Goal: Contribute content: Add original content to the website for others to see

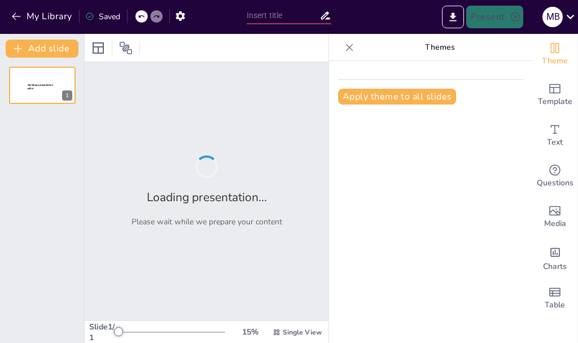
type input "Understanding Opportunity Cost: The Trade-offs in Economic Choices"
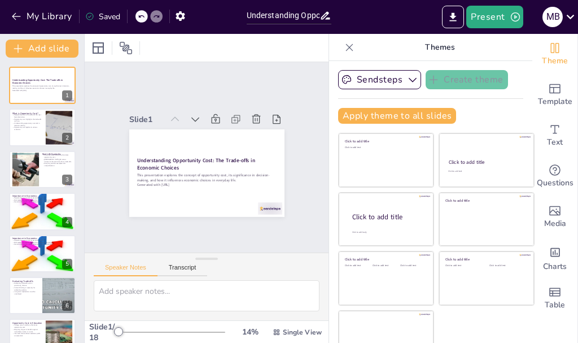
checkbox input "true"
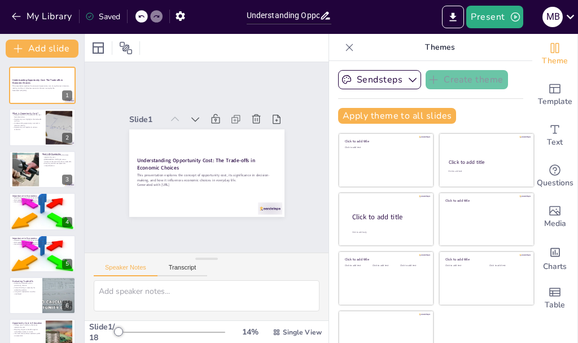
checkbox input "true"
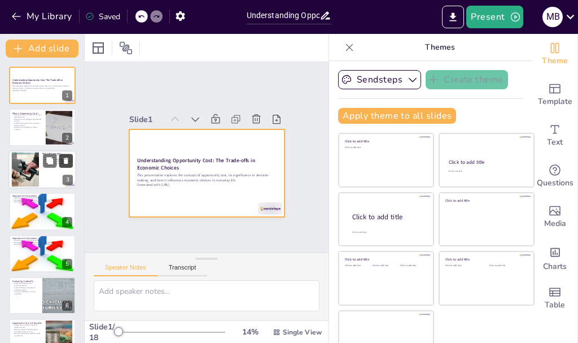
checkbox input "true"
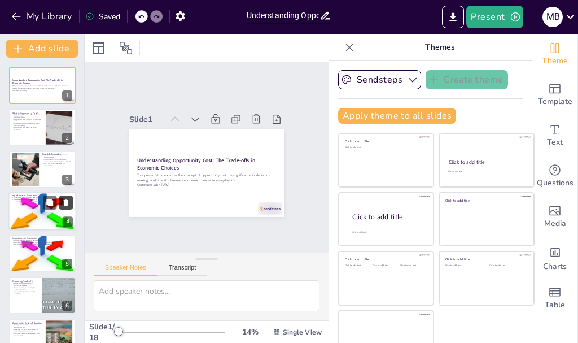
checkbox input "true"
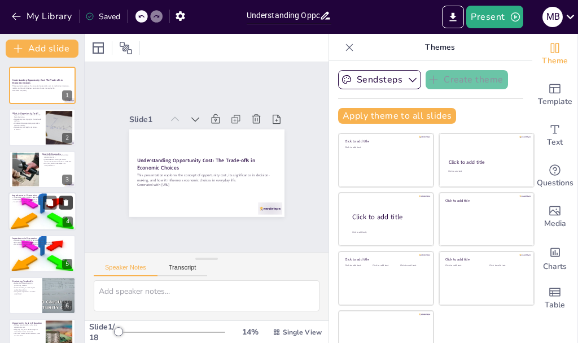
checkbox input "true"
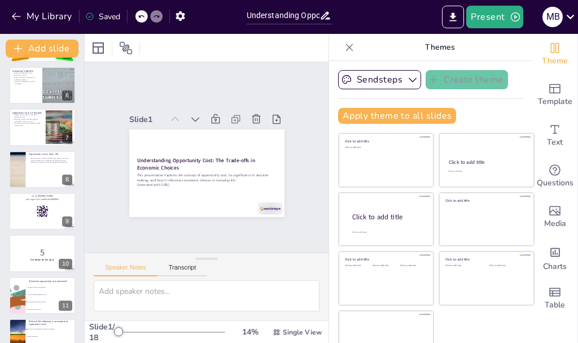
checkbox input "true"
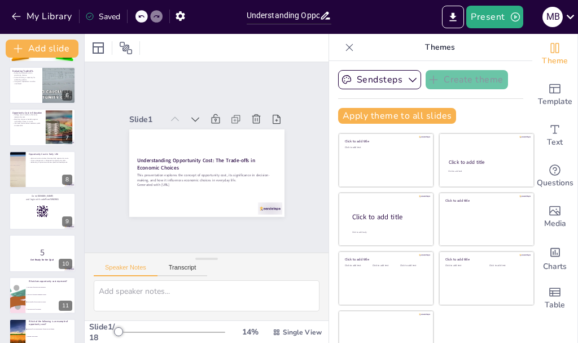
checkbox input "true"
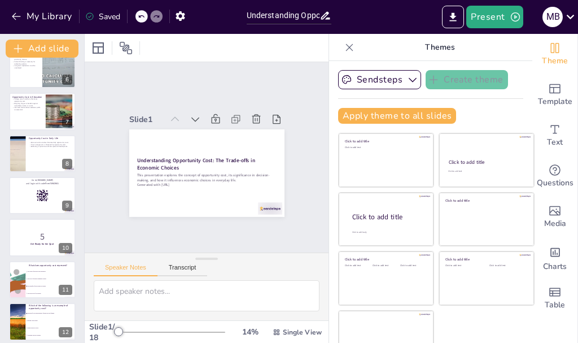
checkbox input "true"
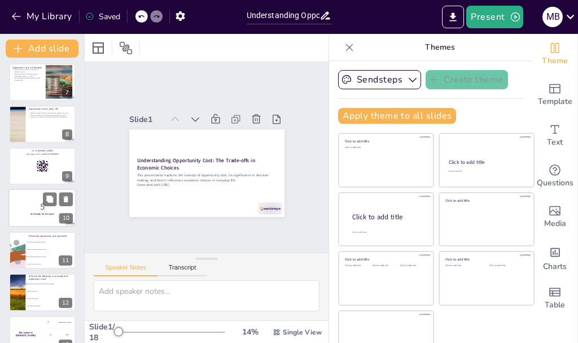
checkbox input "true"
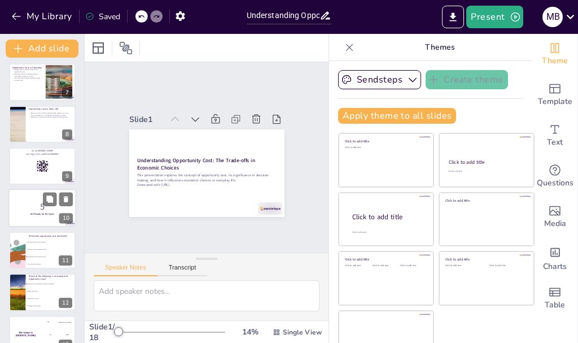
checkbox input "true"
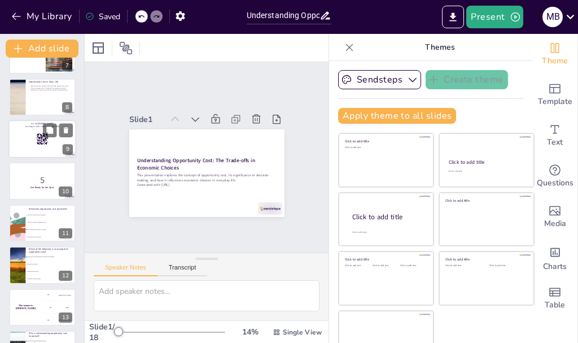
checkbox input "true"
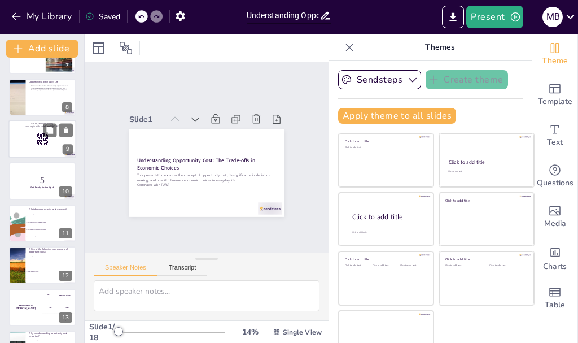
checkbox input "true"
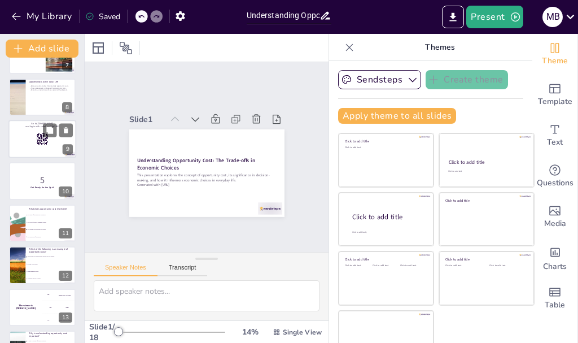
click at [34, 153] on div at bounding box center [42, 139] width 68 height 38
checkbox input "true"
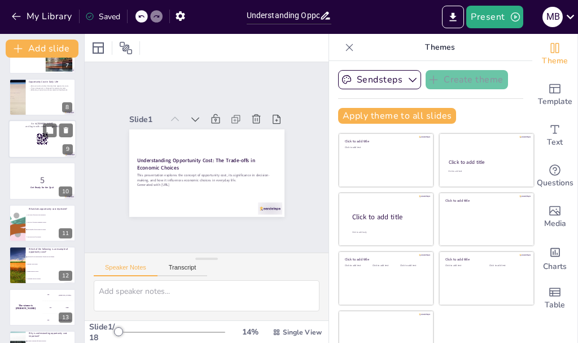
checkbox input "true"
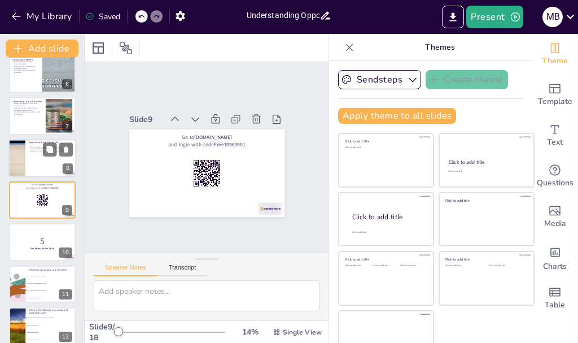
checkbox input "true"
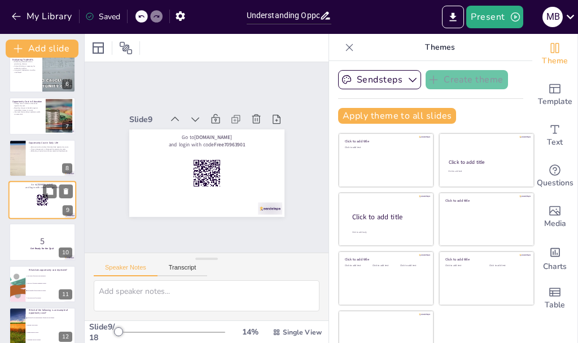
checkbox input "true"
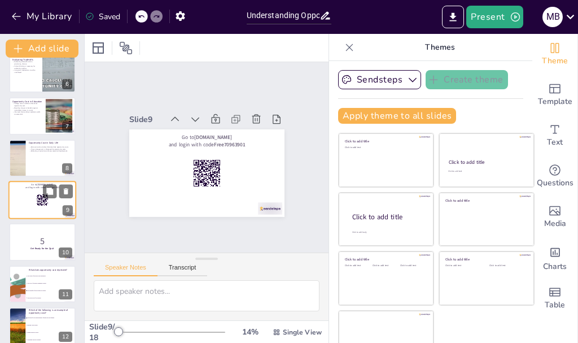
checkbox input "true"
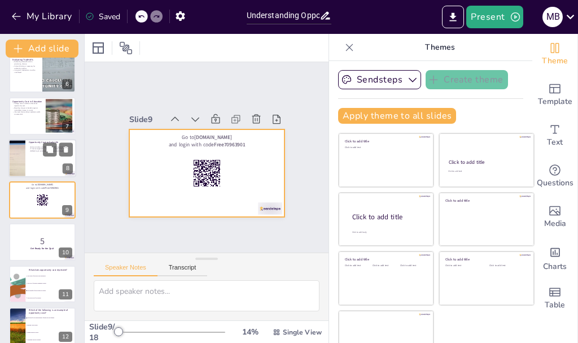
checkbox input "true"
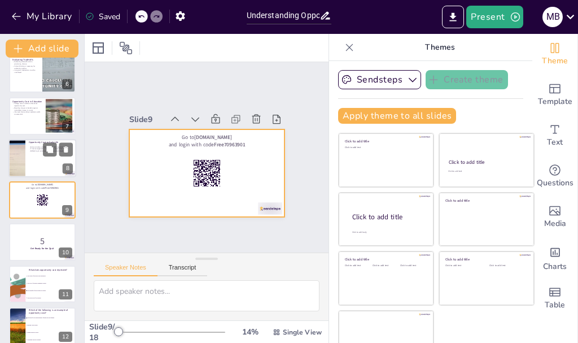
checkbox input "true"
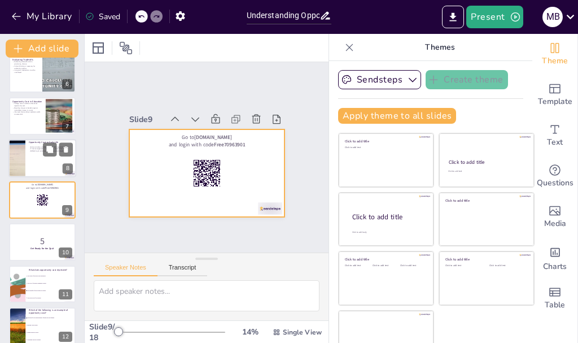
checkbox input "true"
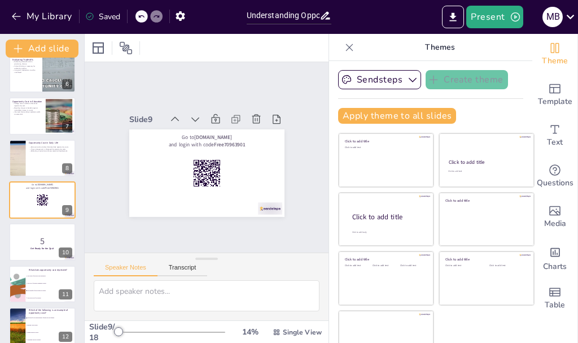
checkbox input "true"
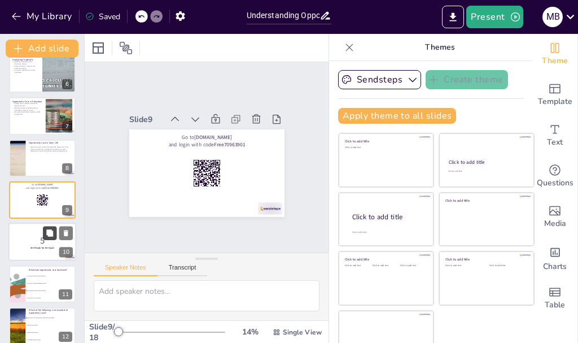
checkbox input "true"
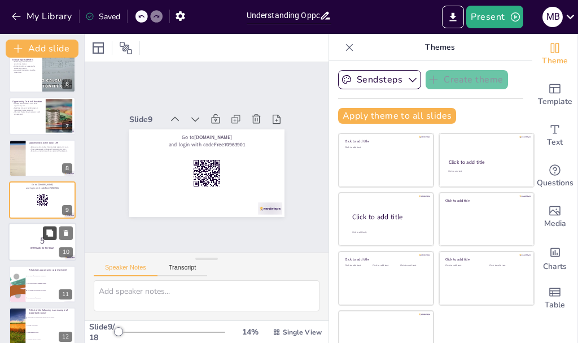
checkbox input "true"
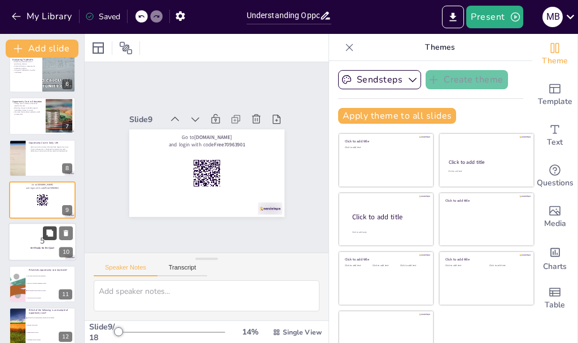
checkbox input "true"
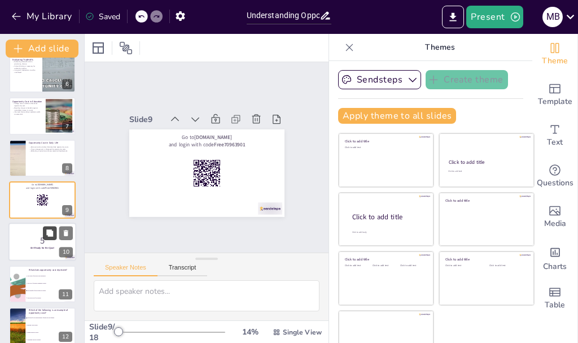
click at [50, 233] on icon at bounding box center [49, 233] width 7 height 7
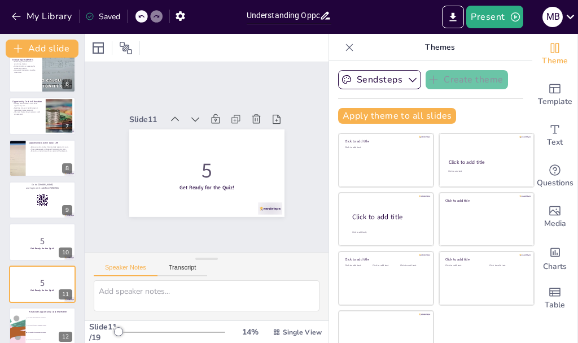
checkbox input "true"
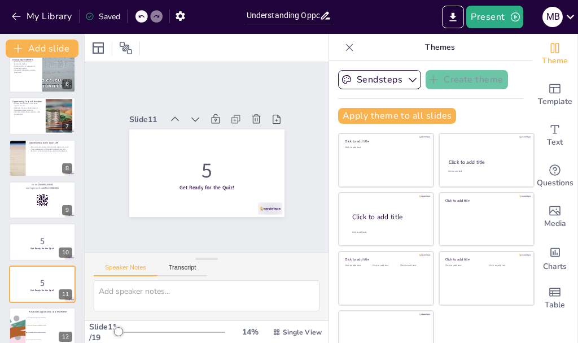
checkbox input "true"
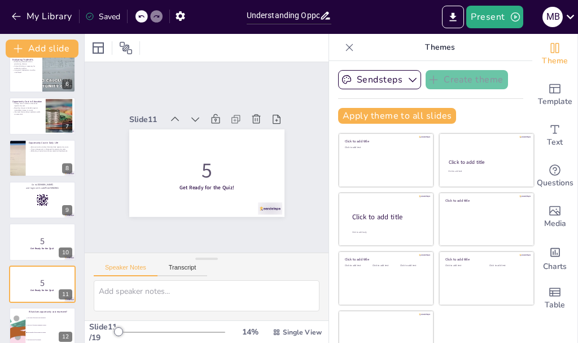
checkbox input "true"
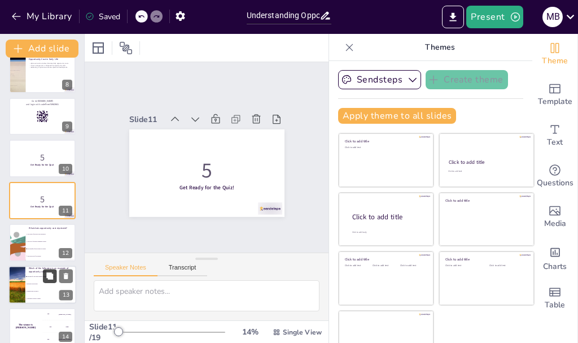
checkbox input "true"
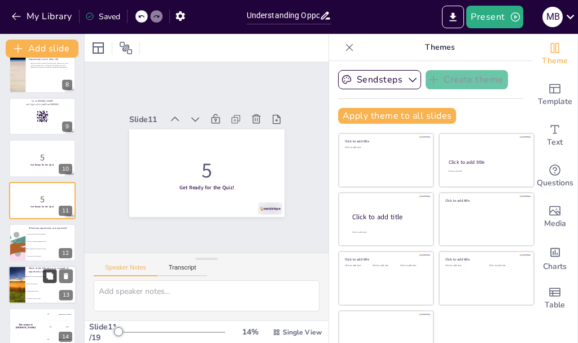
checkbox input "true"
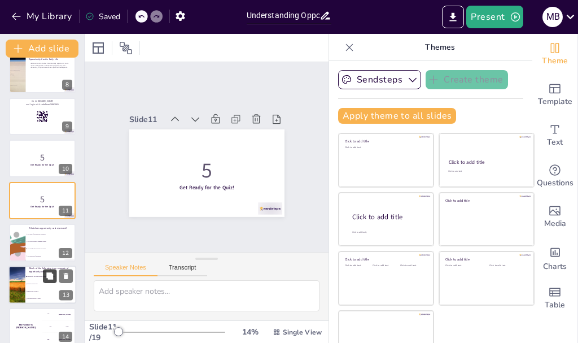
checkbox input "true"
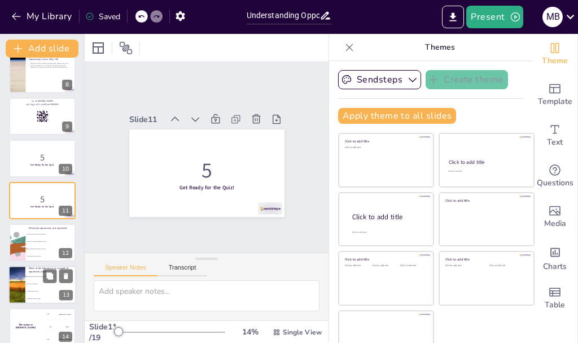
checkbox input "true"
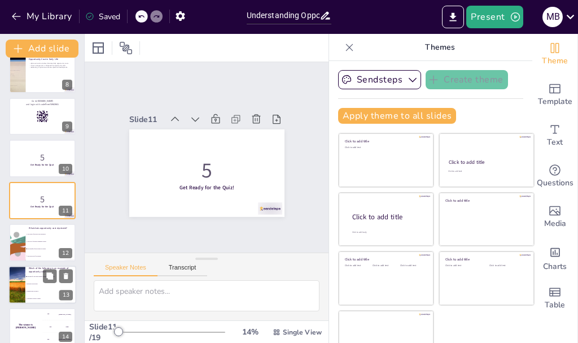
checkbox input "true"
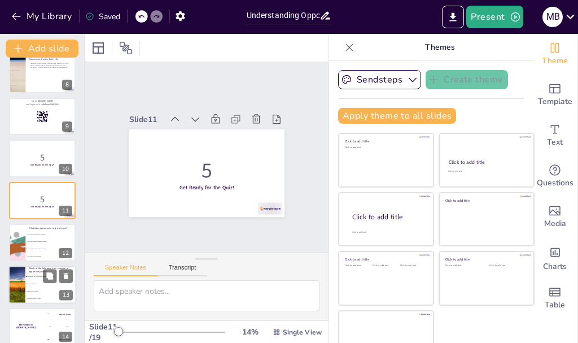
checkbox input "true"
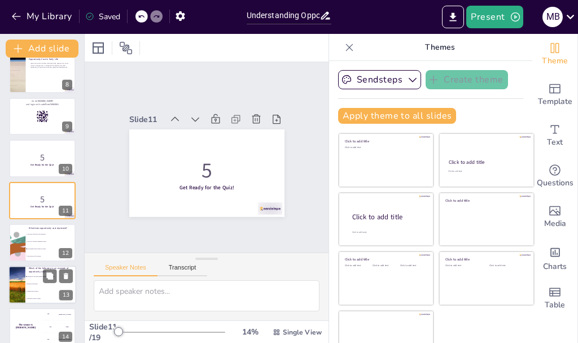
click at [47, 285] on li "Buying a new phone." at bounding box center [50, 283] width 51 height 7
type textarea "The correct answer is "Studying for an exam instead of going out with friends,"…"
checkbox input "true"
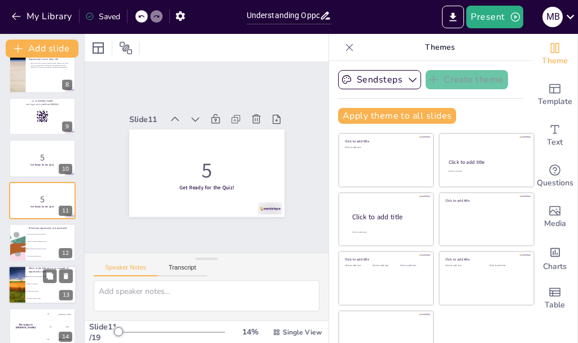
checkbox input "true"
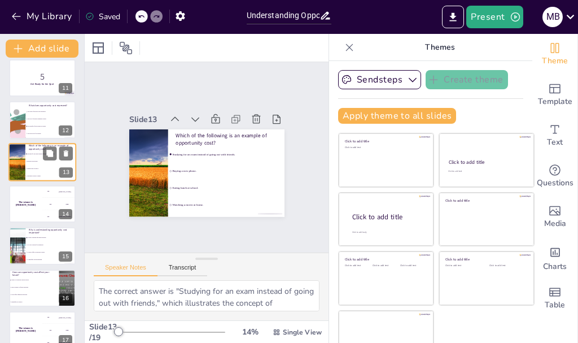
checkbox input "true"
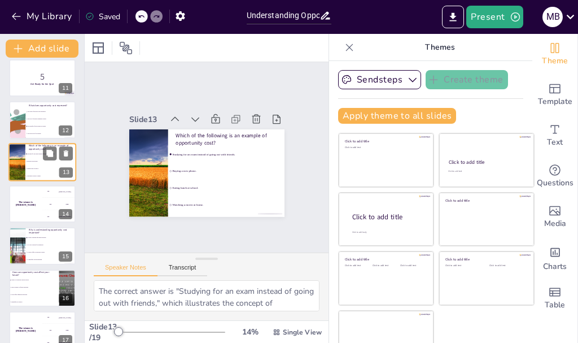
checkbox input "true"
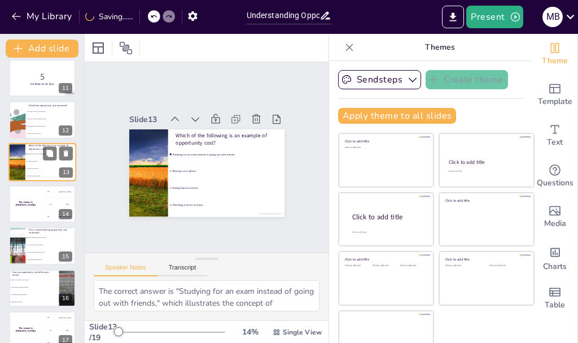
checkbox input "true"
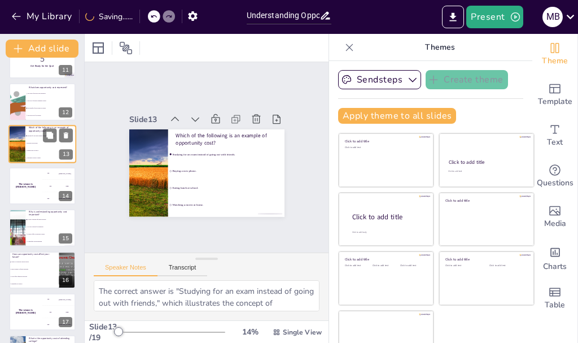
checkbox input "true"
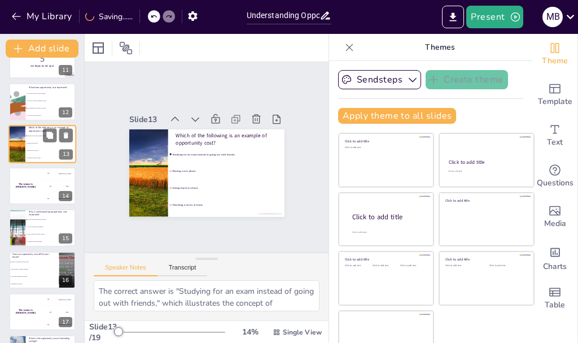
checkbox input "true"
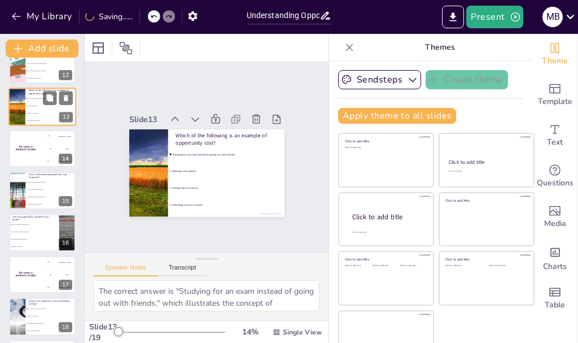
checkbox input "true"
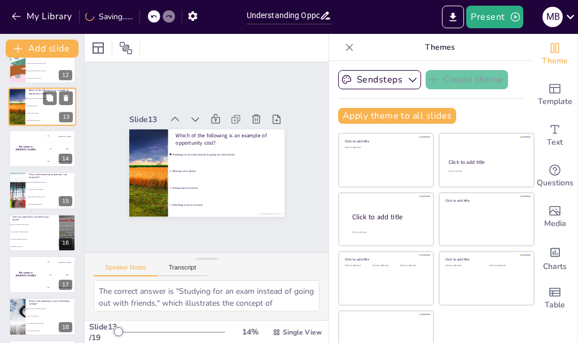
checkbox input "true"
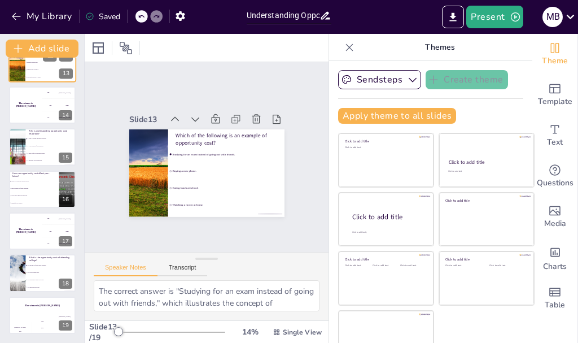
checkbox input "true"
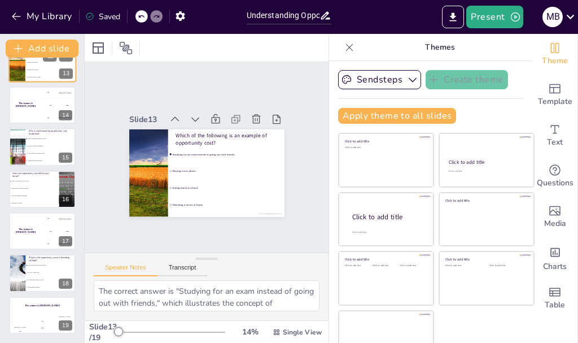
checkbox input "true"
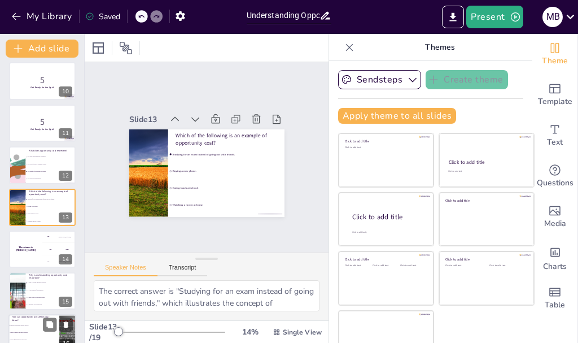
checkbox input "true"
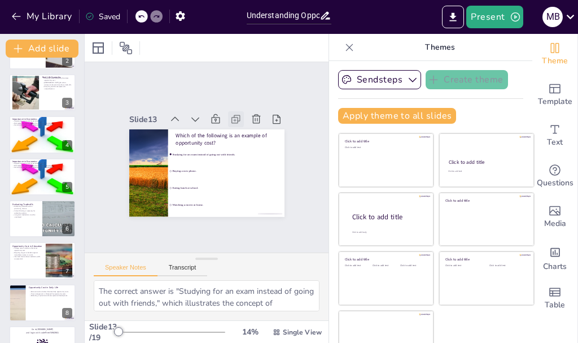
scroll to position [75, 0]
